Goal: Transaction & Acquisition: Purchase product/service

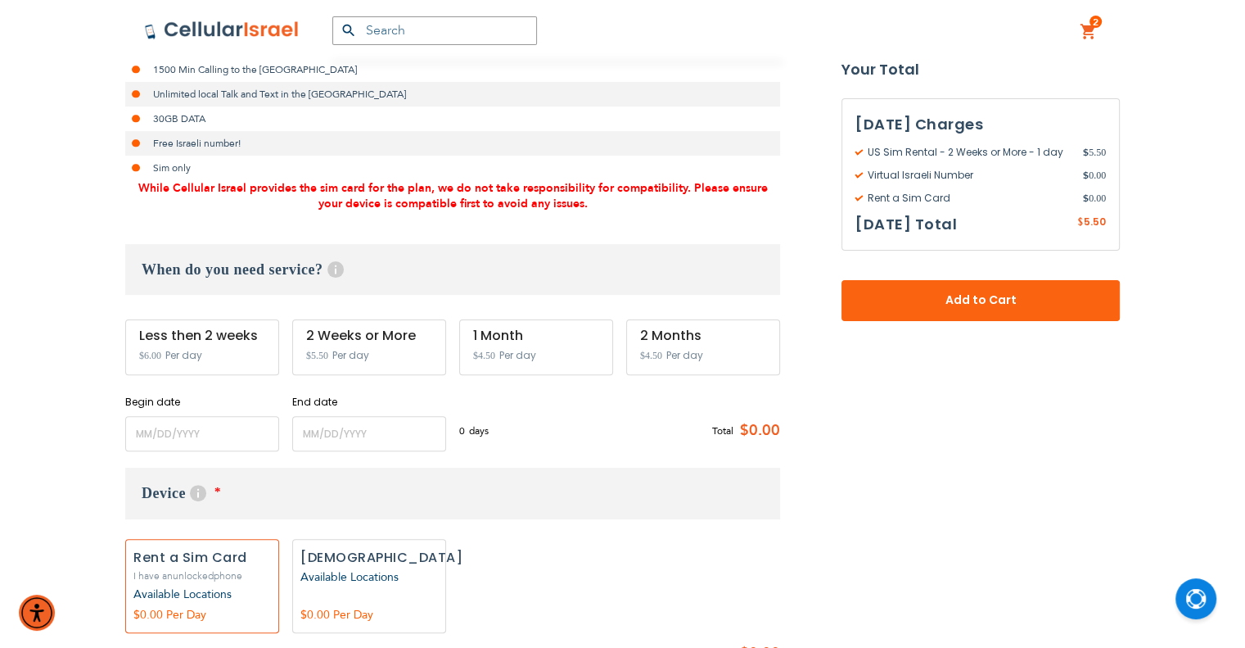
scroll to position [491, 0]
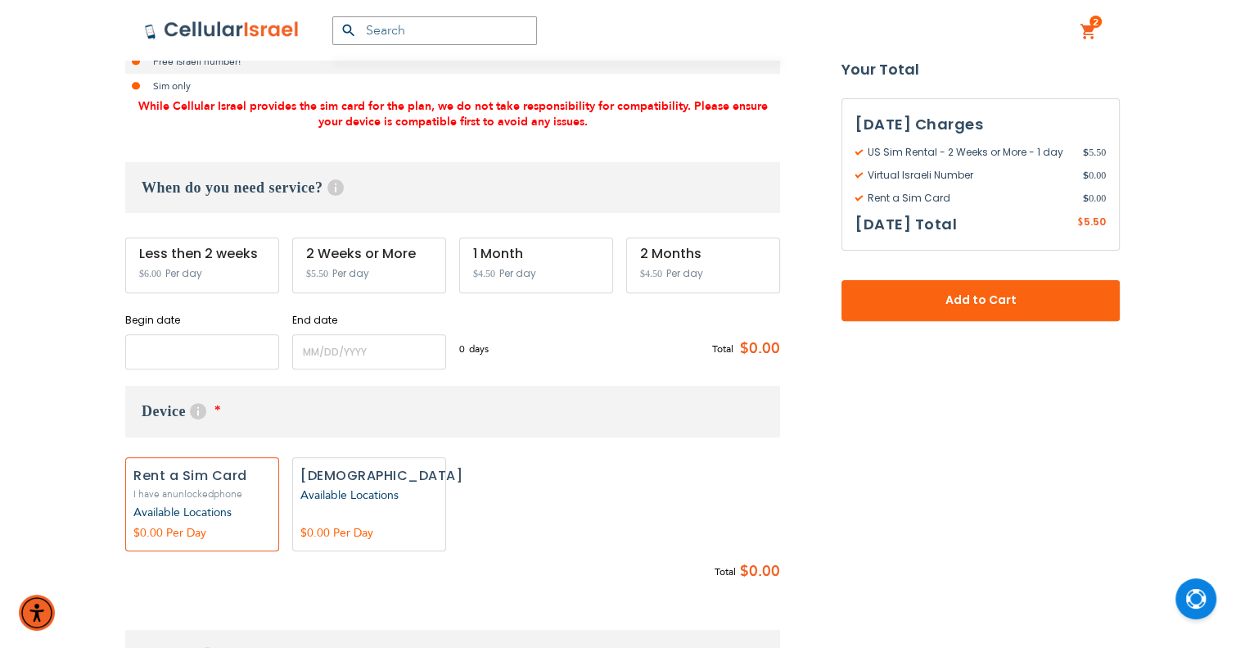
click at [233, 359] on input "name" at bounding box center [202, 351] width 154 height 35
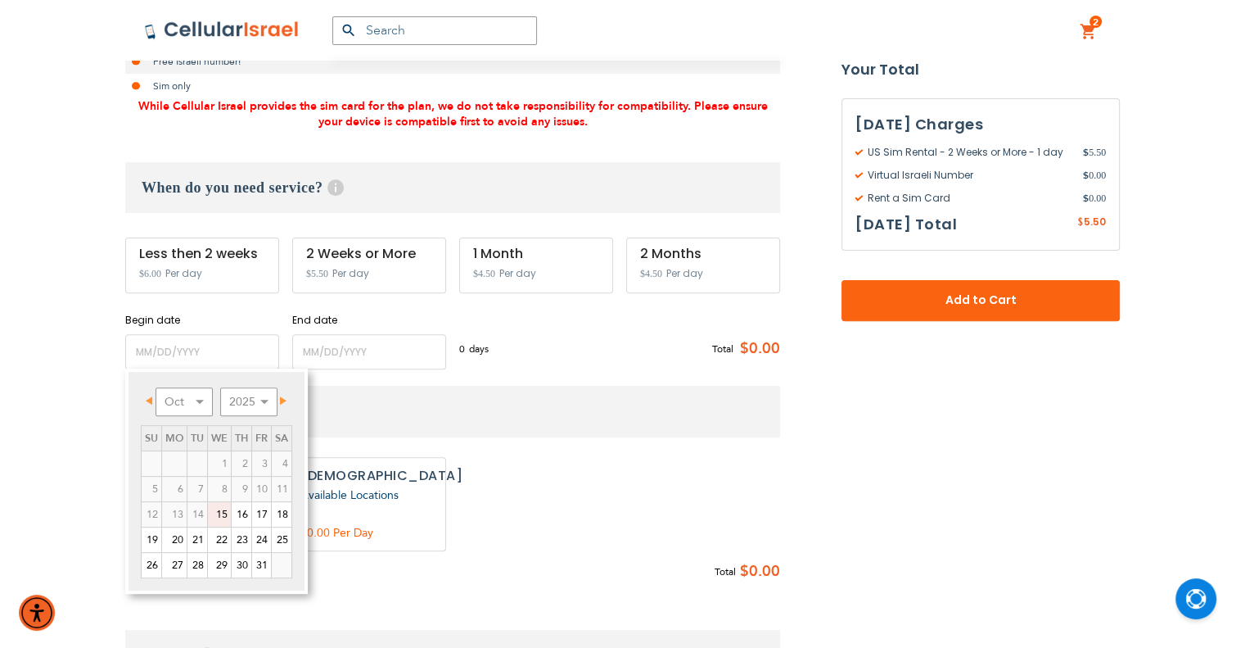
click at [287, 399] on span "Next" at bounding box center [283, 400] width 7 height 8
click at [242, 513] on link "13" at bounding box center [242, 514] width 20 height 25
type input "[DATE]"
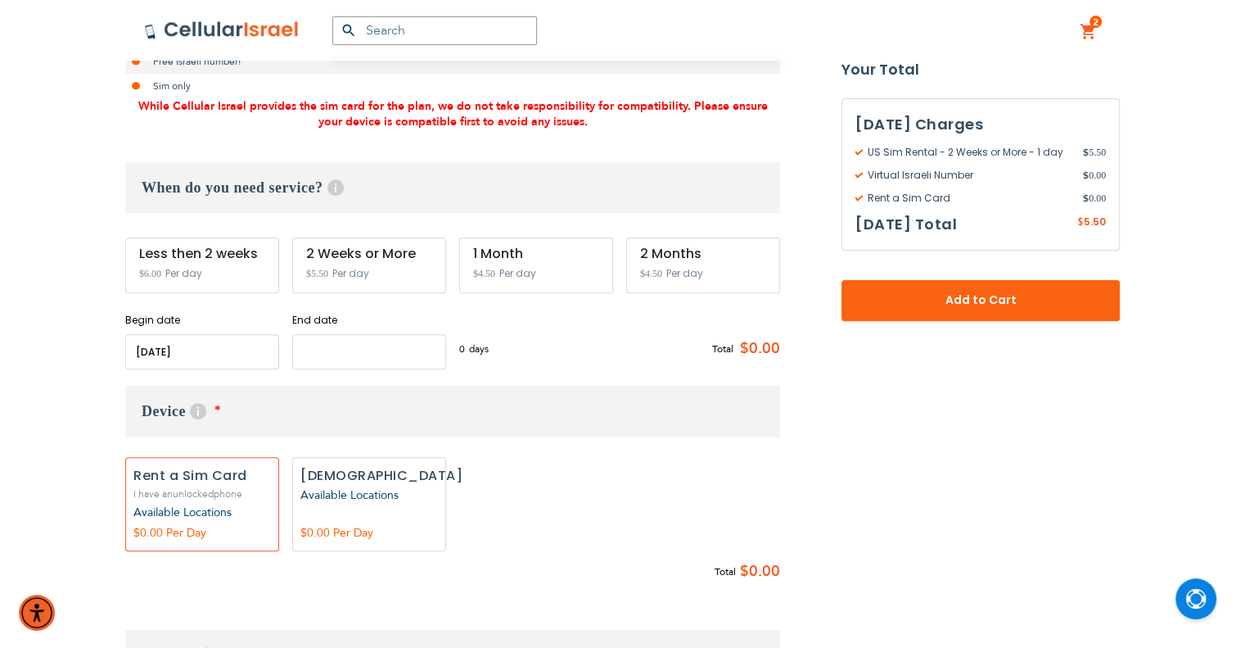
click at [342, 354] on input "name" at bounding box center [369, 351] width 154 height 35
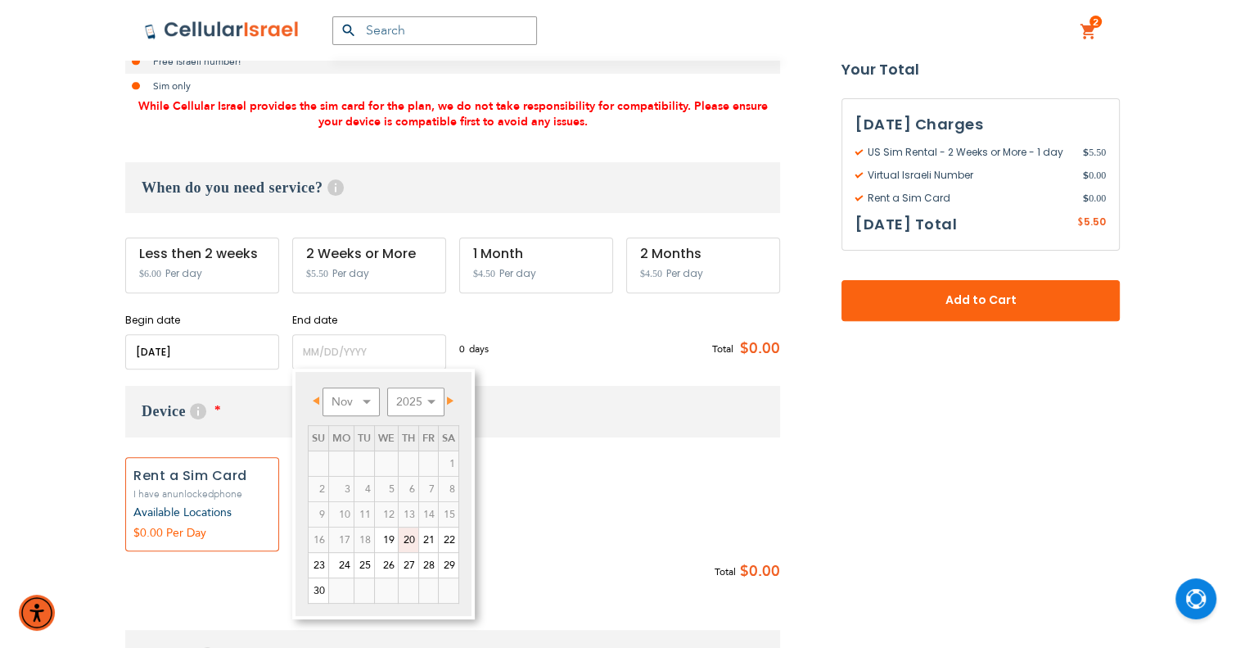
click at [410, 544] on link "20" at bounding box center [409, 539] width 20 height 25
type input "[DATE]"
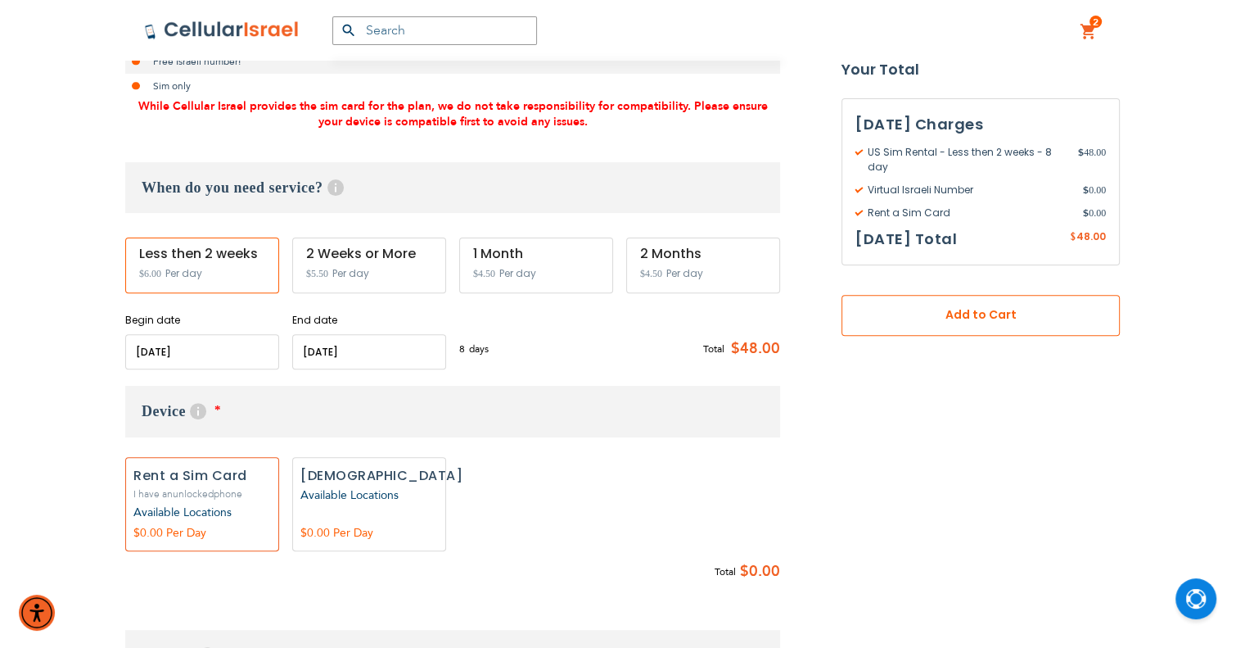
click at [1094, 323] on button "Add to Cart" at bounding box center [981, 315] width 278 height 41
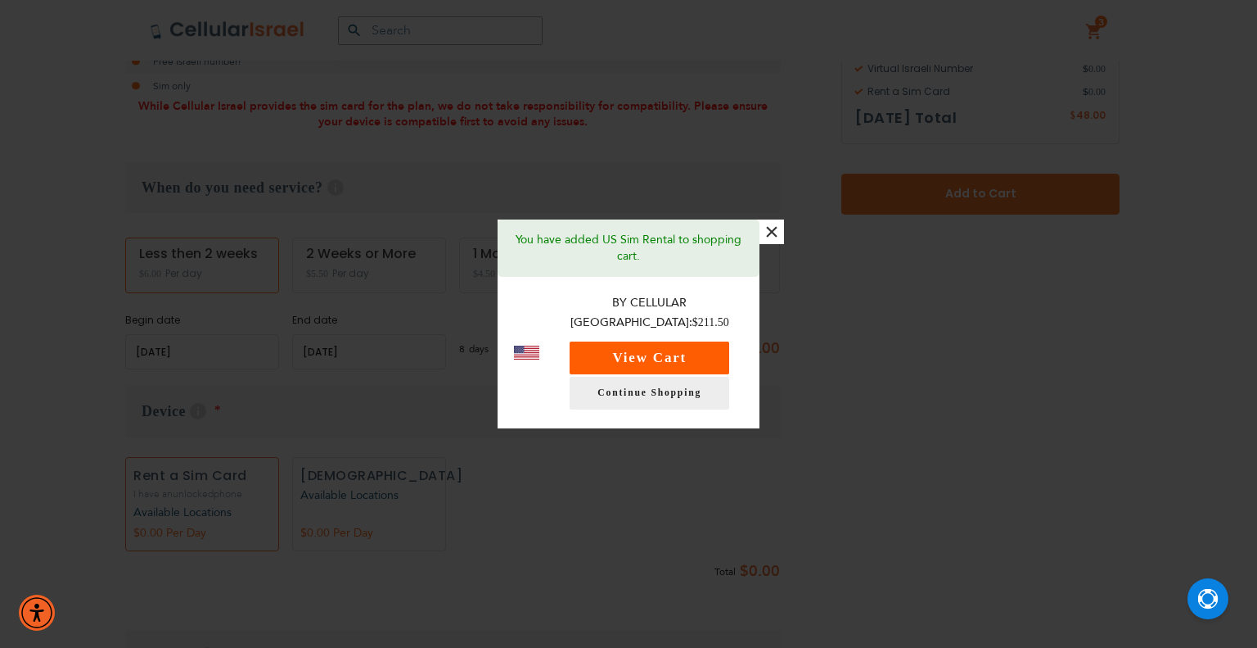
click at [729, 346] on button "View Cart" at bounding box center [650, 357] width 160 height 33
